Goal: Information Seeking & Learning: Learn about a topic

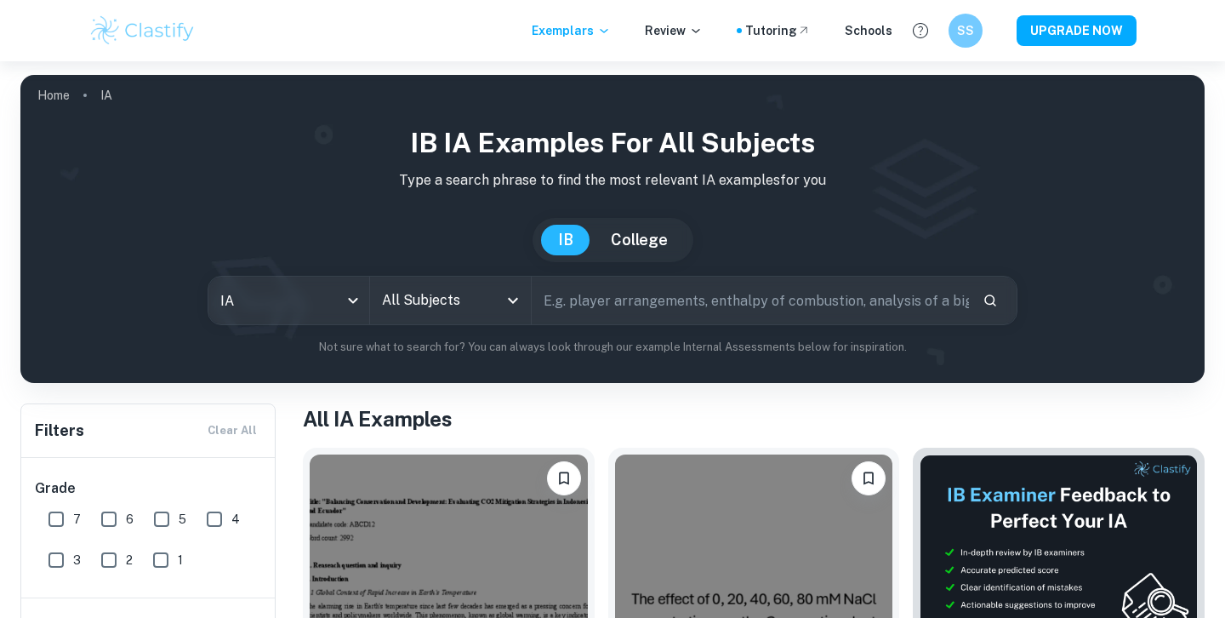
scroll to position [26, 0]
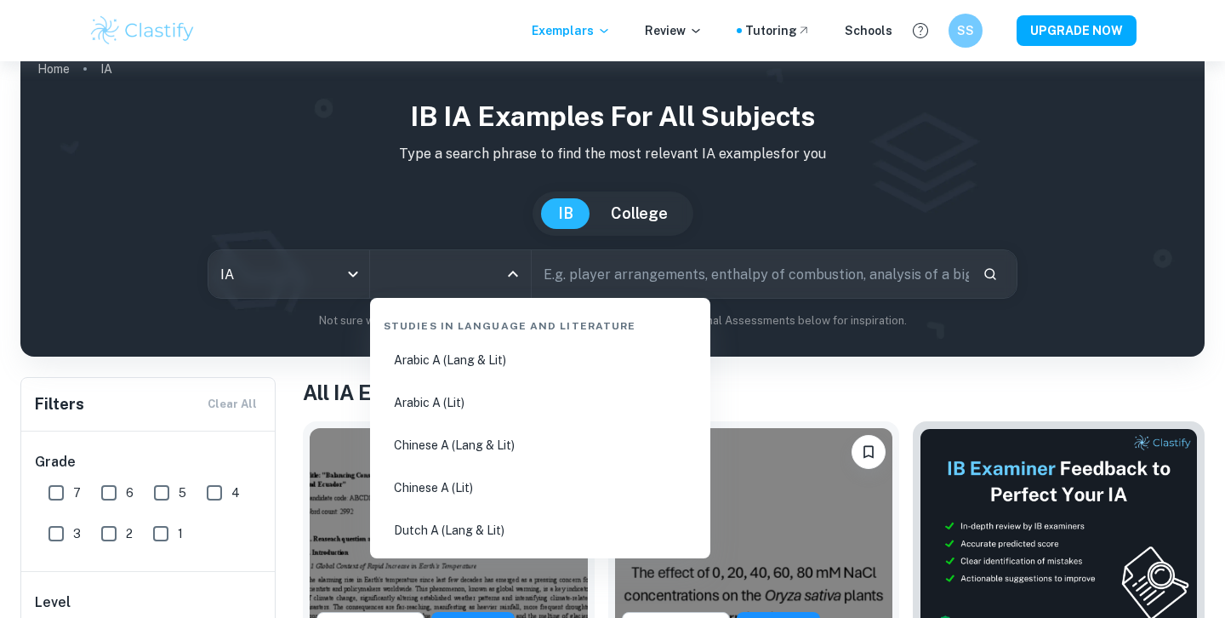
click at [489, 275] on input "All Subjects" at bounding box center [438, 274] width 120 height 32
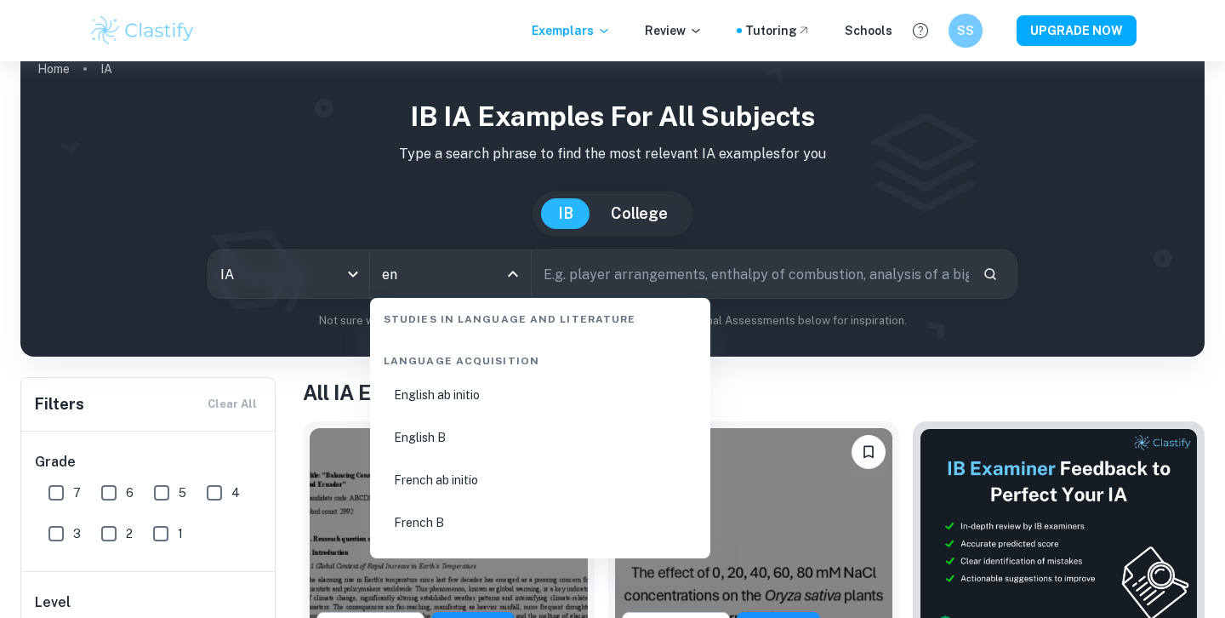
scroll to position [367, 0]
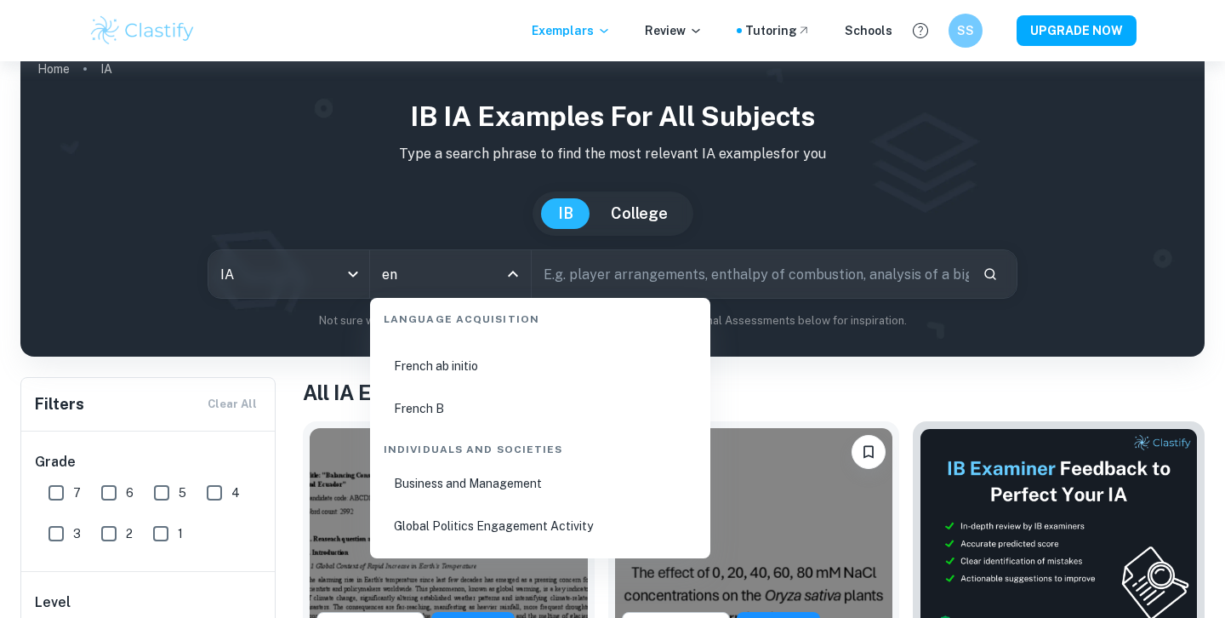
type input "en"
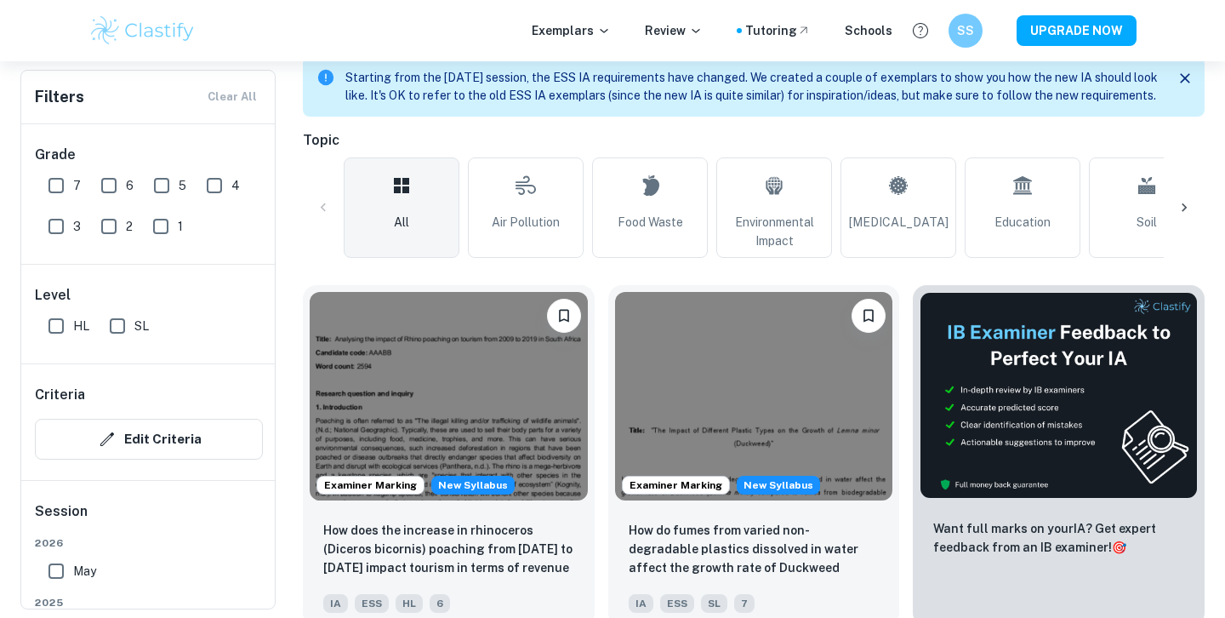
scroll to position [402, 0]
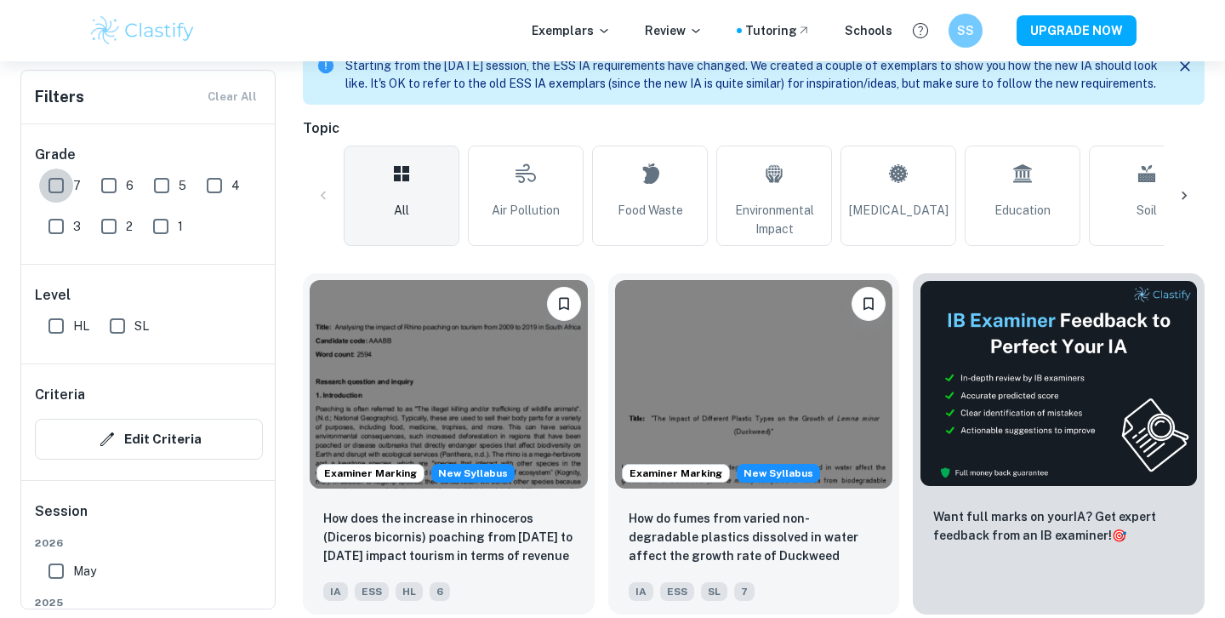
click at [55, 186] on input "7" at bounding box center [56, 185] width 34 height 34
checkbox input "true"
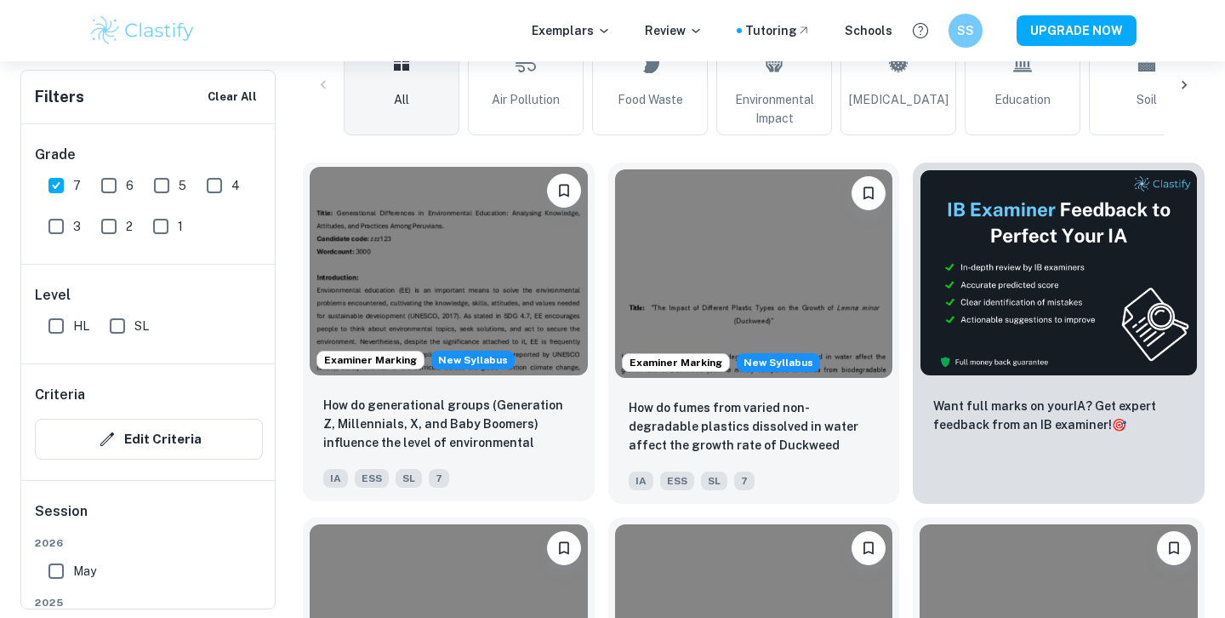
scroll to position [556, 0]
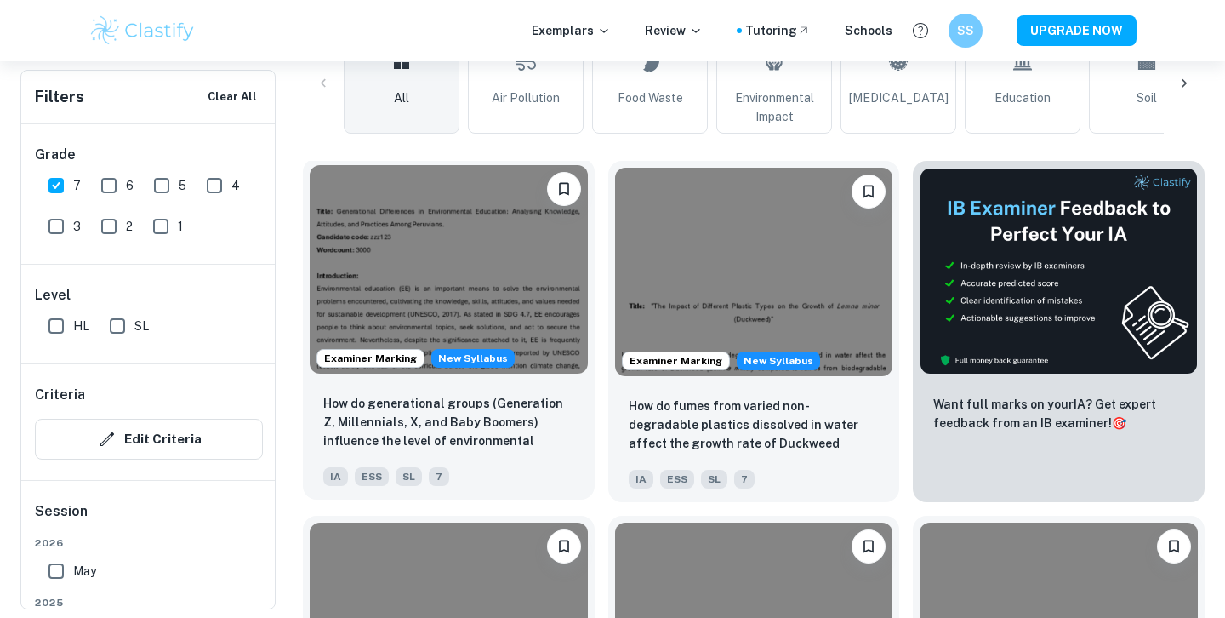
click at [552, 299] on img at bounding box center [449, 269] width 278 height 208
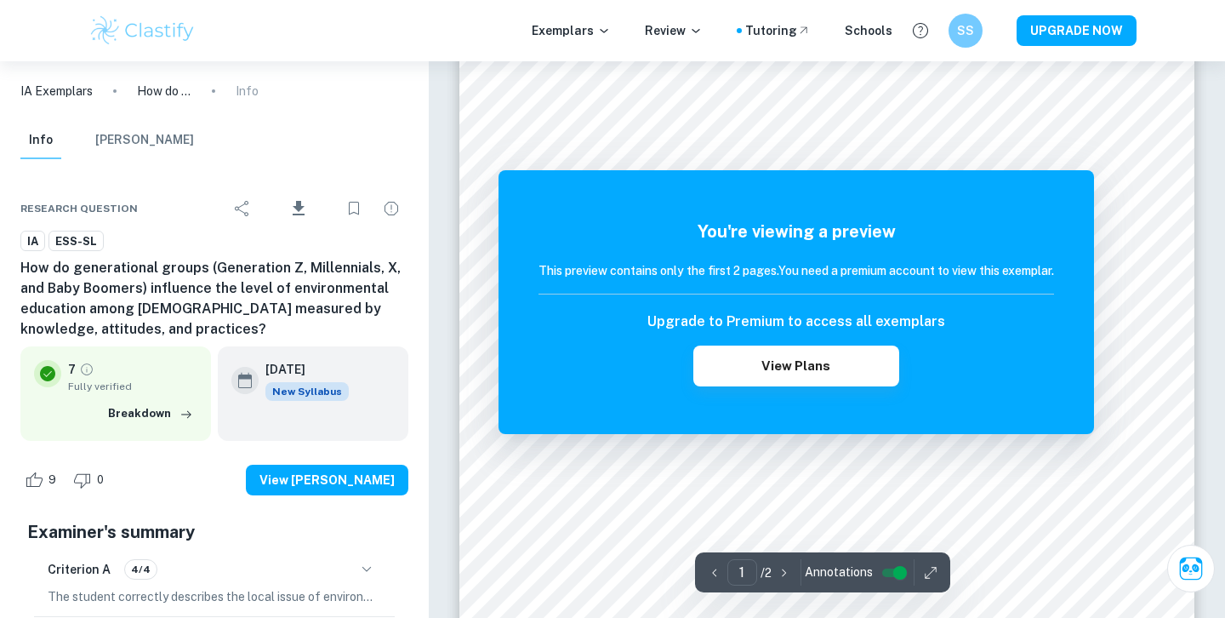
scroll to position [124, 0]
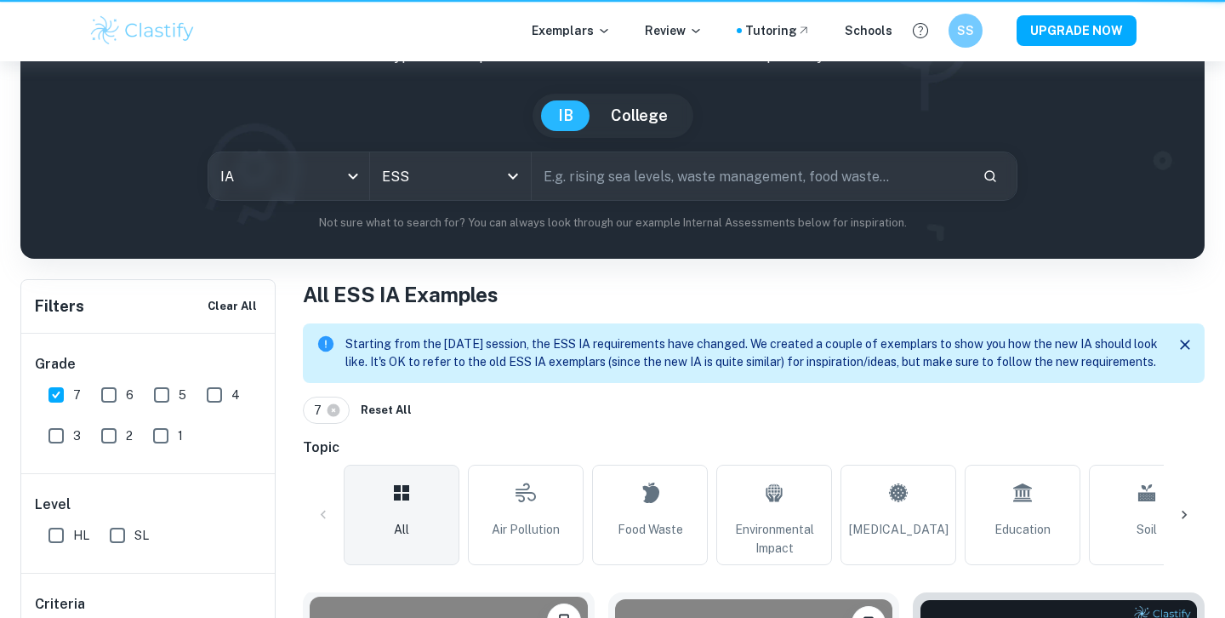
scroll to position [647, 0]
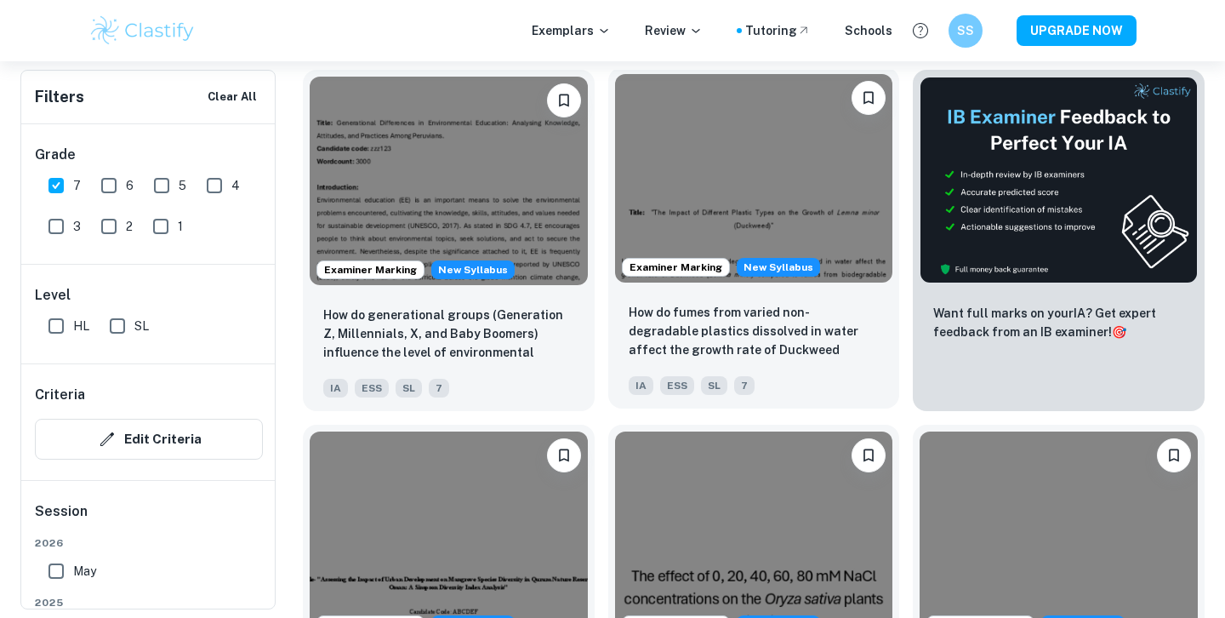
click at [800, 180] on img at bounding box center [754, 178] width 278 height 208
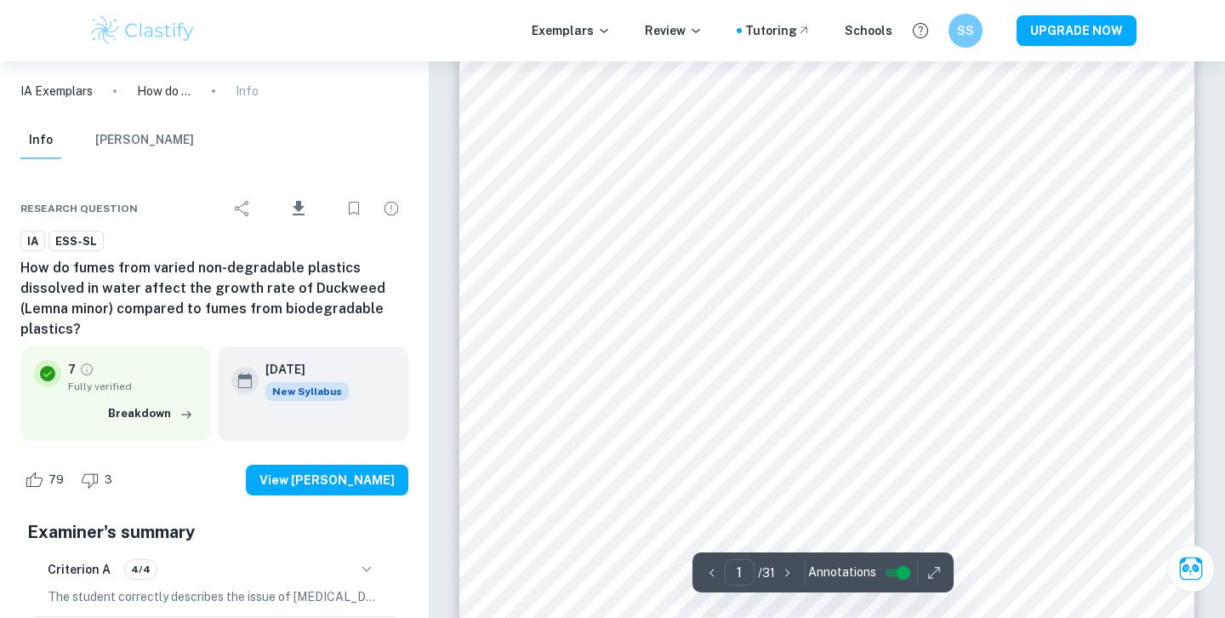
scroll to position [234, 0]
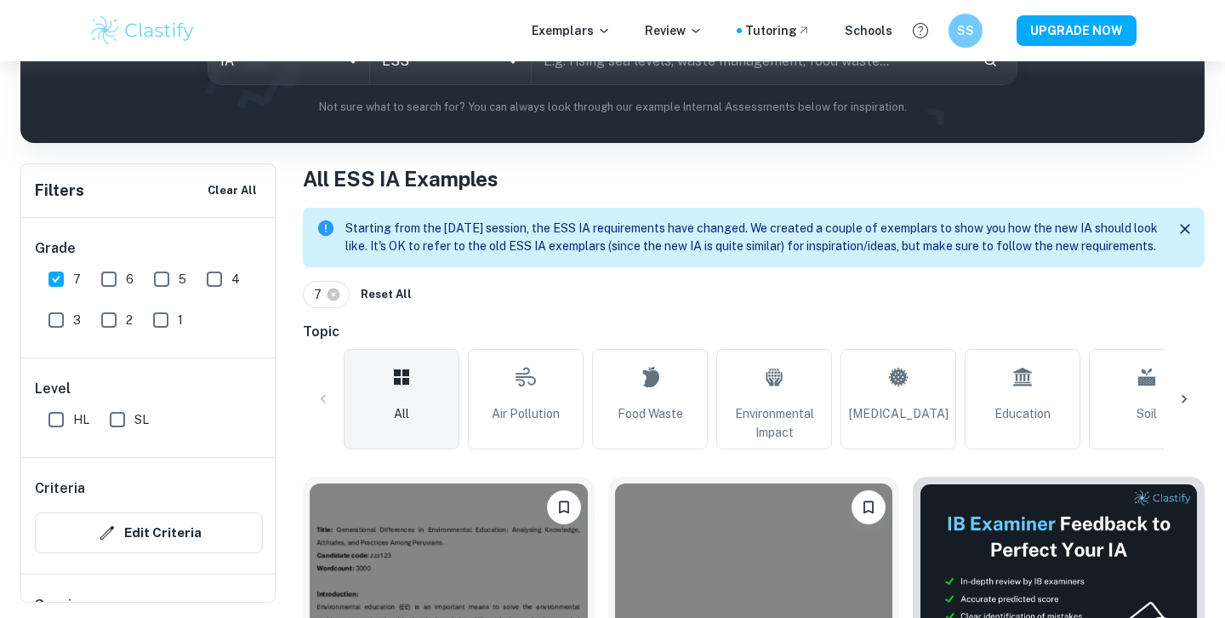
scroll to position [259, 0]
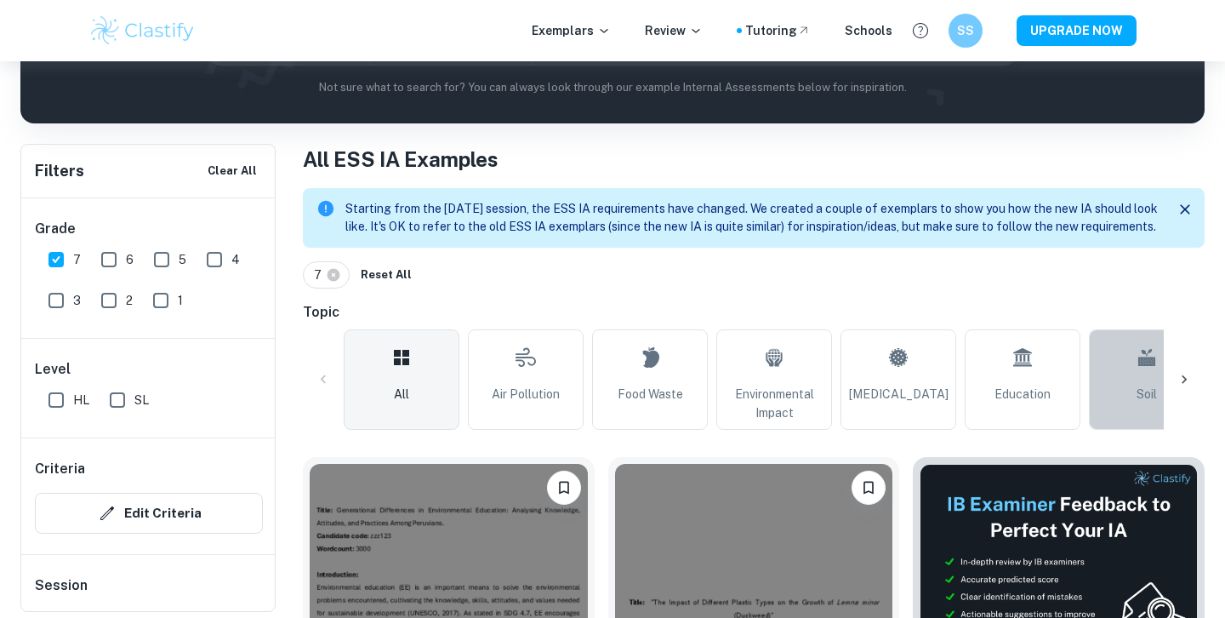
click at [1096, 403] on link "Soil" at bounding box center [1147, 379] width 116 height 100
type input "Soil"
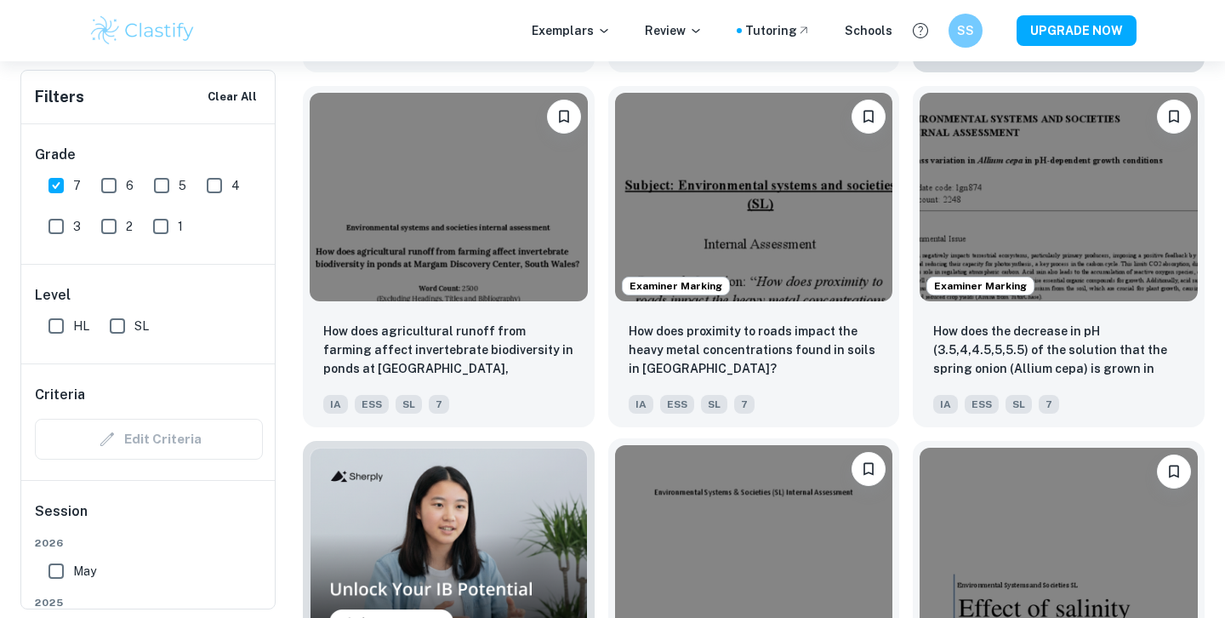
scroll to position [989, 0]
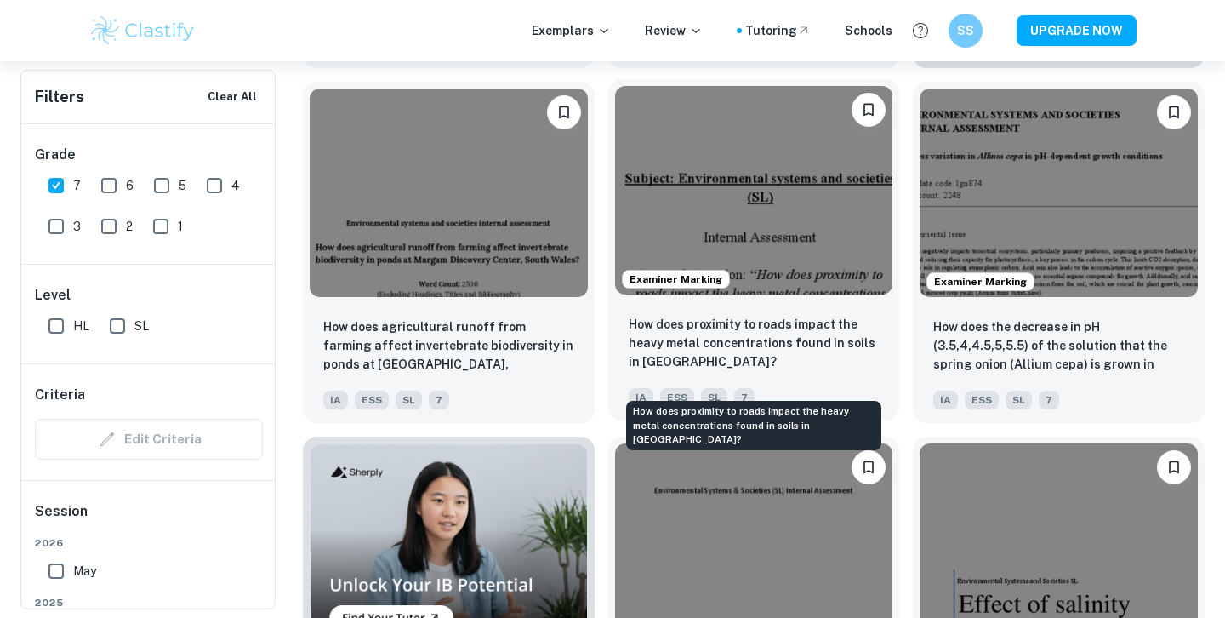
click at [735, 345] on p "How does proximity to roads impact the heavy metal concentrations found in soil…" at bounding box center [754, 343] width 251 height 56
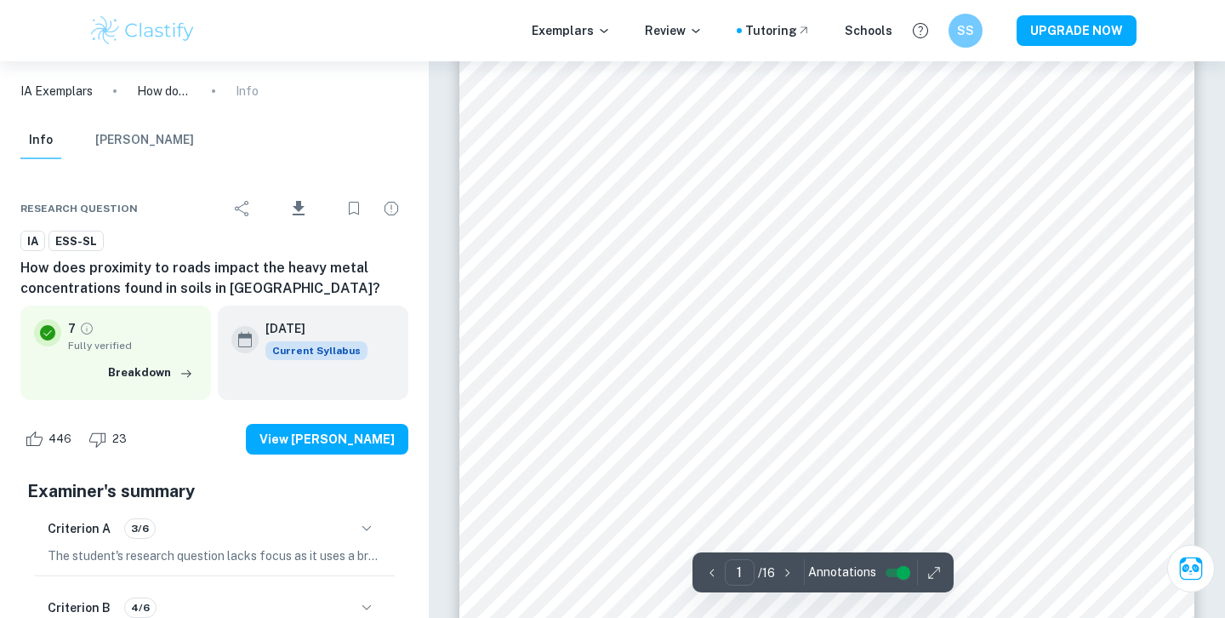
scroll to position [194, 0]
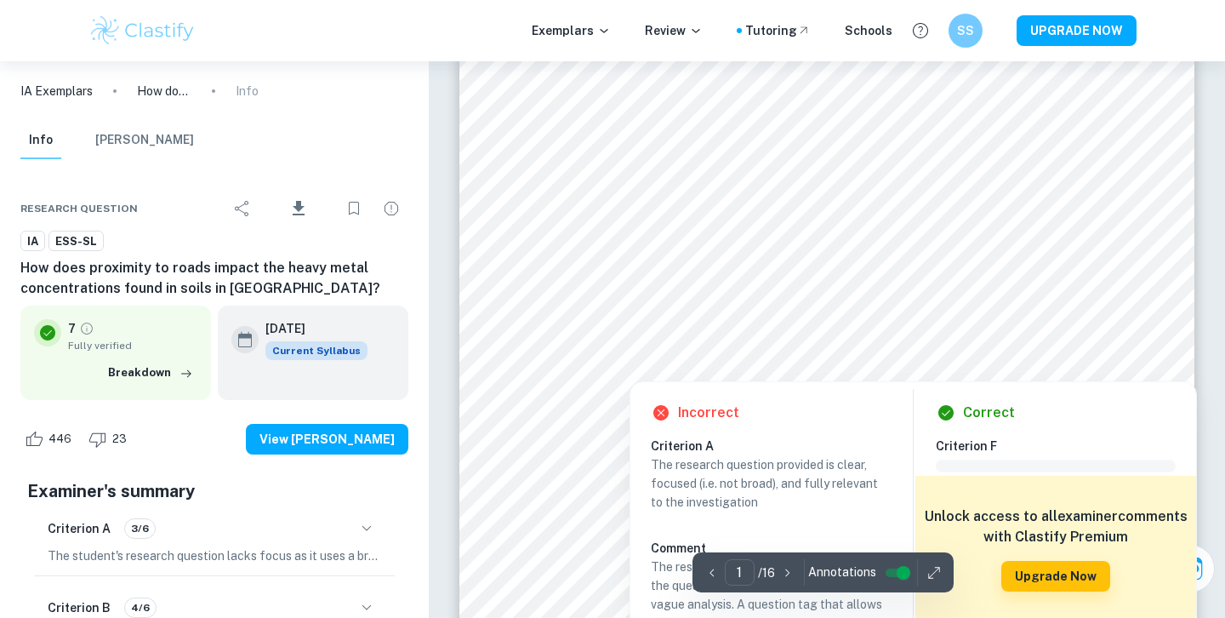
click at [960, 290] on div at bounding box center [961, 287] width 276 height 39
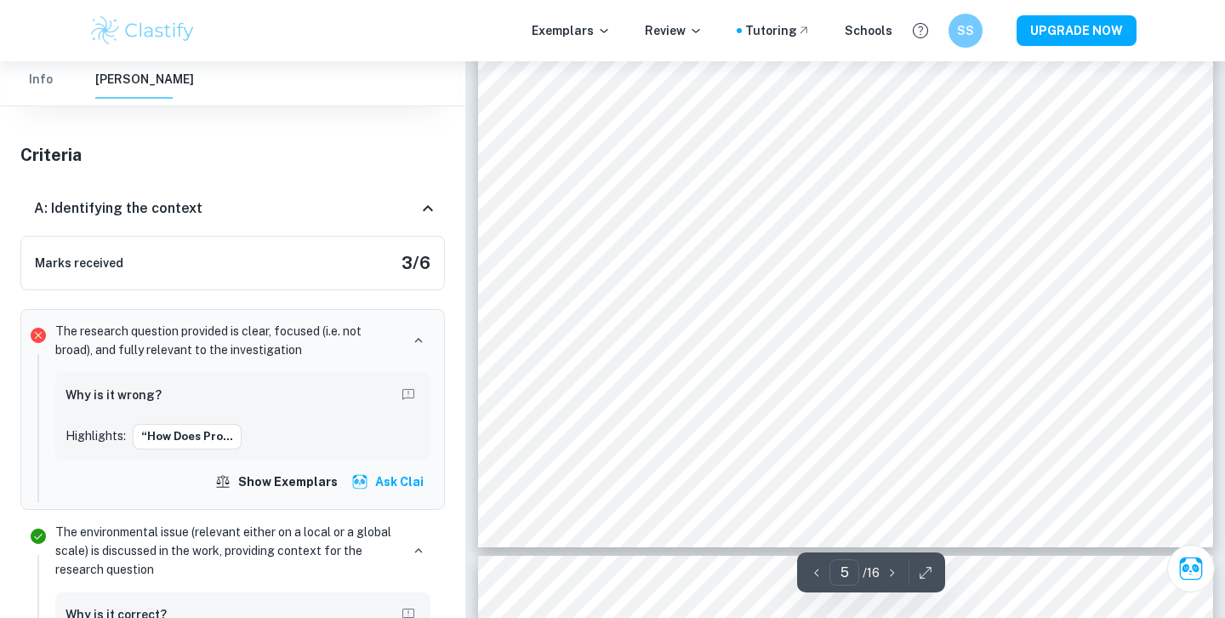
scroll to position [4999, 0]
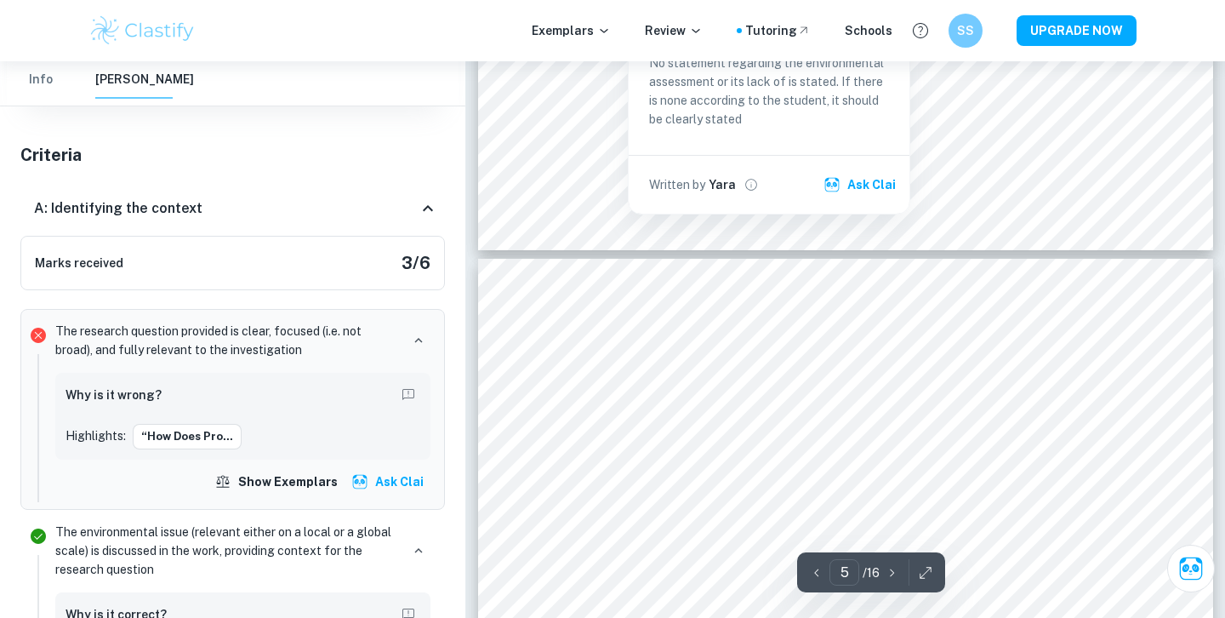
type input "6"
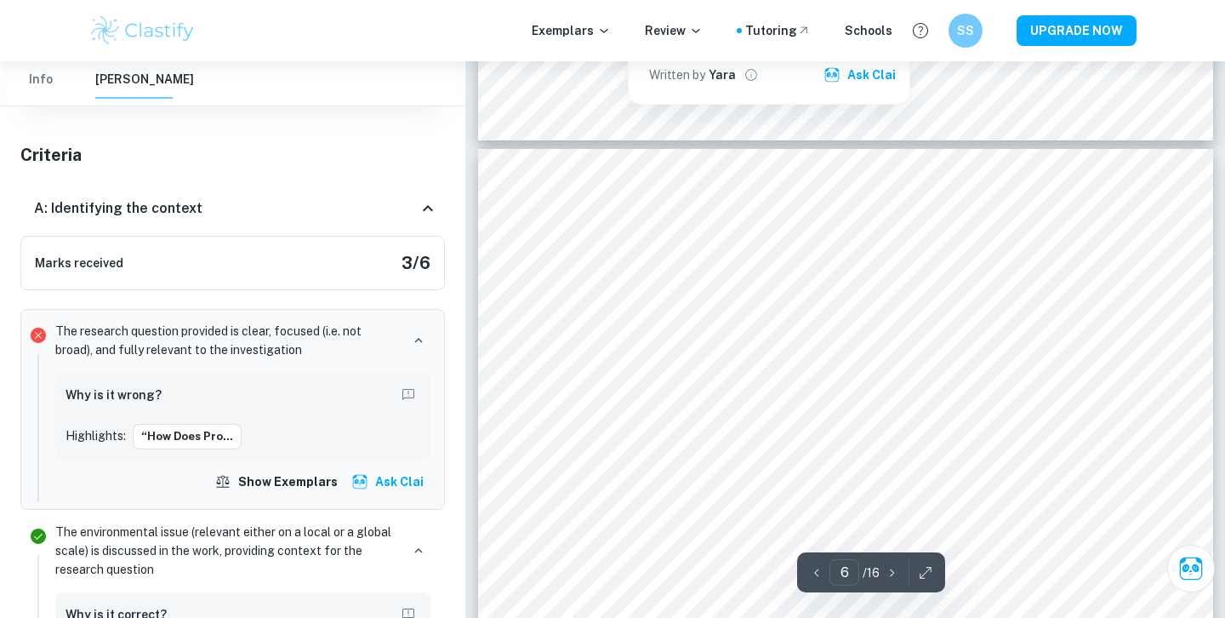
scroll to position [5542, 0]
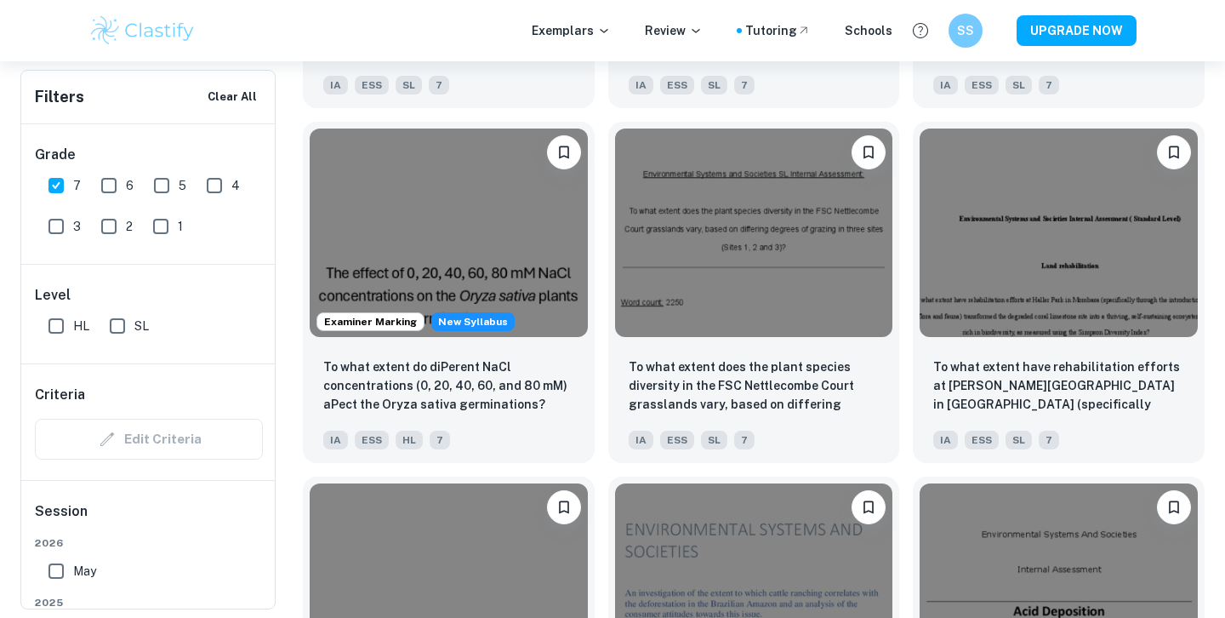
scroll to position [2017, 0]
